Goal: Transaction & Acquisition: Subscribe to service/newsletter

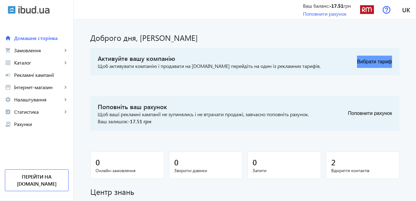
click at [384, 62] on button "Вибрати тариф" at bounding box center [374, 62] width 35 height 12
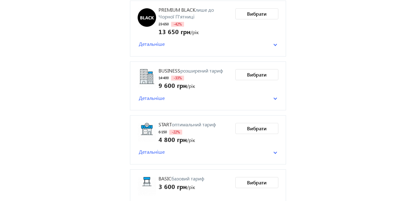
scroll to position [74, 0]
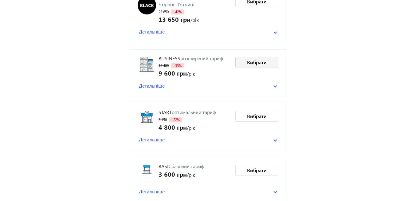
click at [259, 64] on span "Вибрати" at bounding box center [257, 62] width 20 height 7
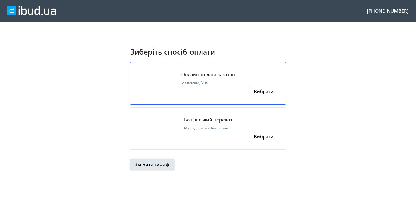
scroll to position [0, 0]
click at [209, 121] on p "Банківський переказ" at bounding box center [208, 119] width 48 height 7
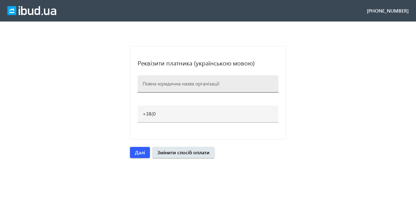
click at [164, 83] on input at bounding box center [208, 83] width 131 height 6
paste input "Рібер - виробничо - торгова компанія"
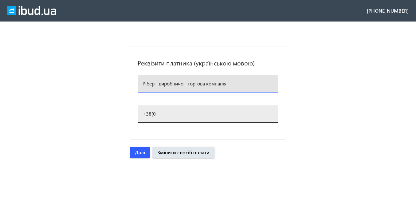
type input "Рібер - виробничо - торгова компанія"
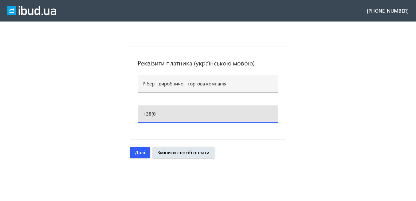
click at [161, 114] on input "+38(0" at bounding box center [208, 113] width 131 height 6
type input "[PHONE_NUMBER]"
click at [141, 153] on span "Далі" at bounding box center [140, 152] width 10 height 7
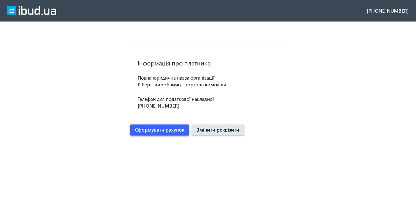
click at [149, 130] on span "Сформувати рахунок" at bounding box center [160, 129] width 50 height 7
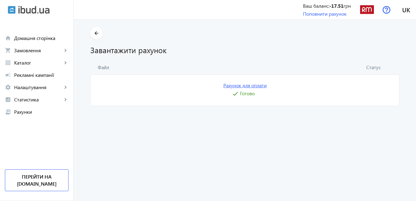
click at [249, 85] on link "Рахунок для оплати" at bounding box center [245, 85] width 43 height 7
click at [368, 10] on img at bounding box center [367, 10] width 14 height 14
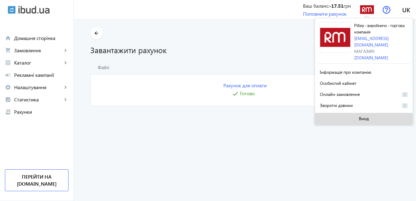
click at [367, 116] on span "Вихід" at bounding box center [364, 118] width 10 height 5
